Goal: Information Seeking & Learning: Learn about a topic

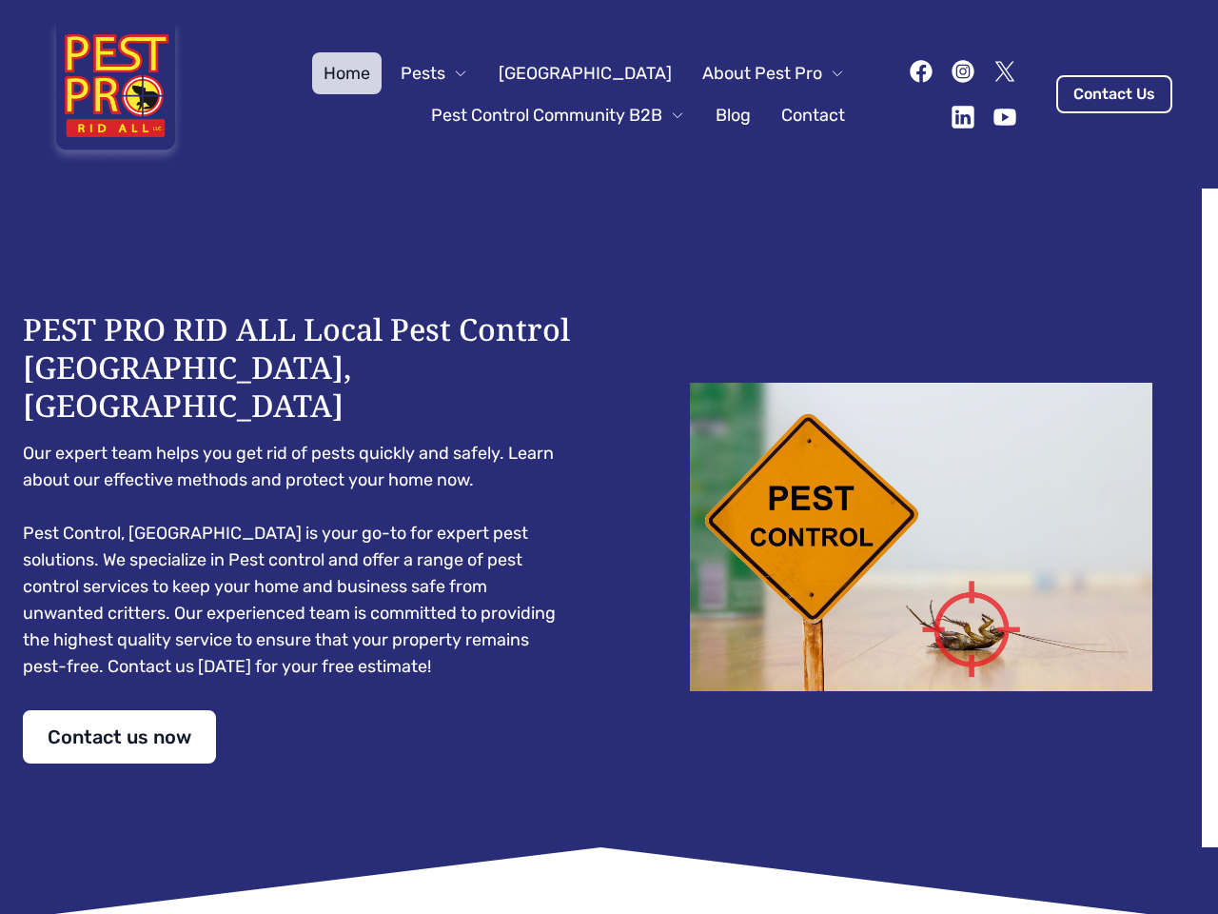
click at [609, 457] on div "PEST PRO RID ALL Local Pest Control [GEOGRAPHIC_DATA], [GEOGRAPHIC_DATA] Our ex…" at bounding box center [609, 536] width 1173 height 453
click at [445, 73] on span "Pests" at bounding box center [423, 73] width 45 height 27
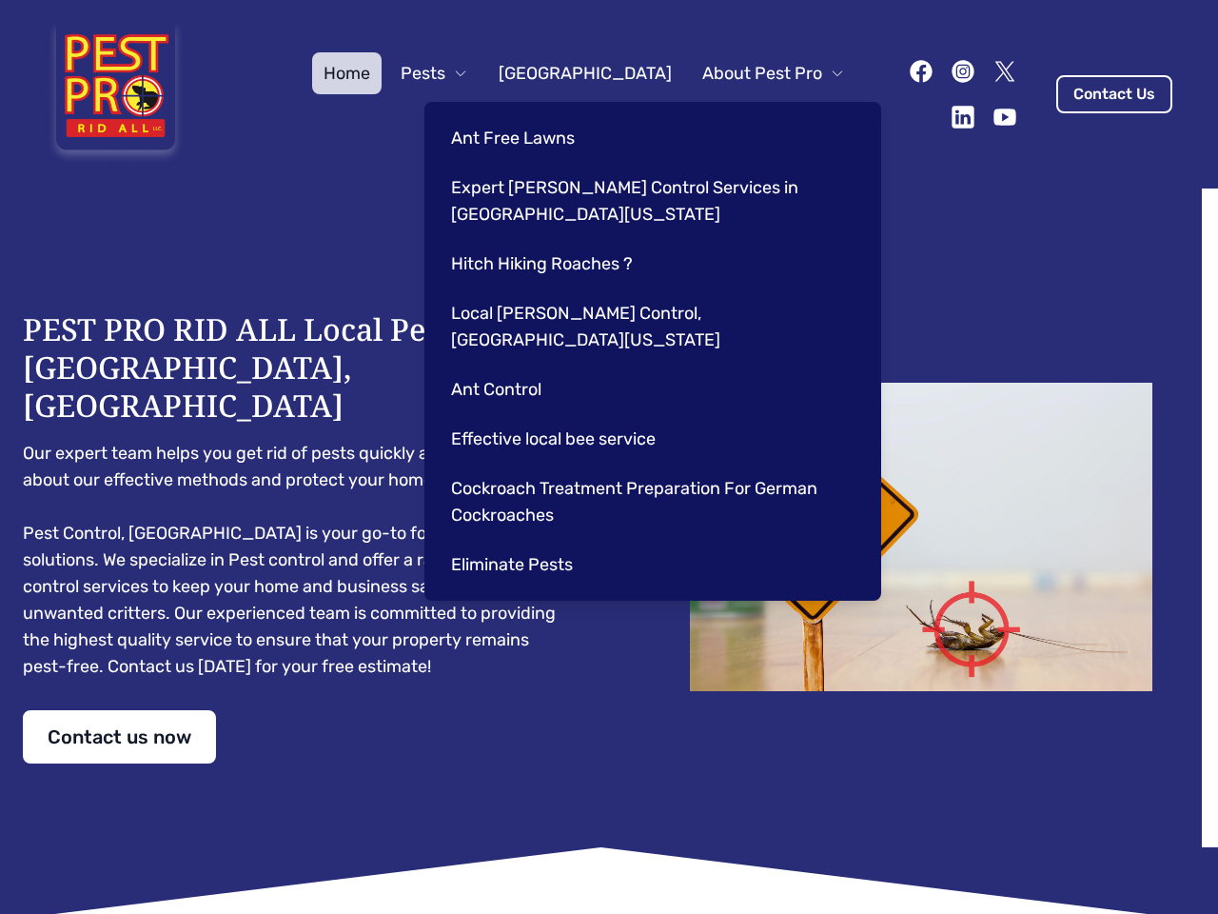
click at [754, 73] on span "About Pest Pro" at bounding box center [763, 73] width 120 height 27
click at [539, 115] on div "Ant Free Lawns Expert [PERSON_NAME] Control Services in [GEOGRAPHIC_DATA] [US_S…" at bounding box center [653, 351] width 457 height 499
